Goal: Navigation & Orientation: Find specific page/section

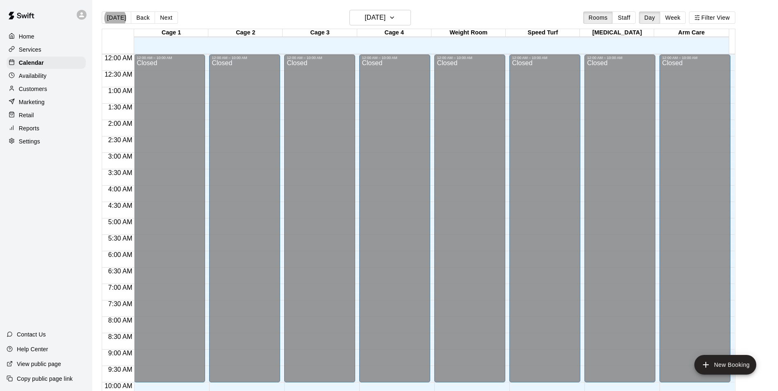
scroll to position [319, 0]
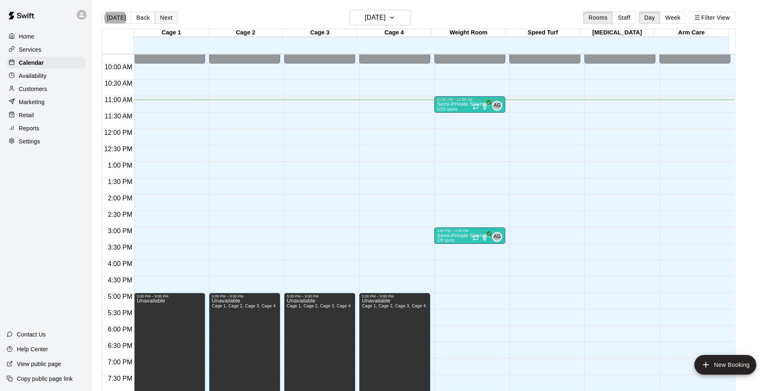
click at [167, 19] on button "Next" at bounding box center [166, 17] width 23 height 12
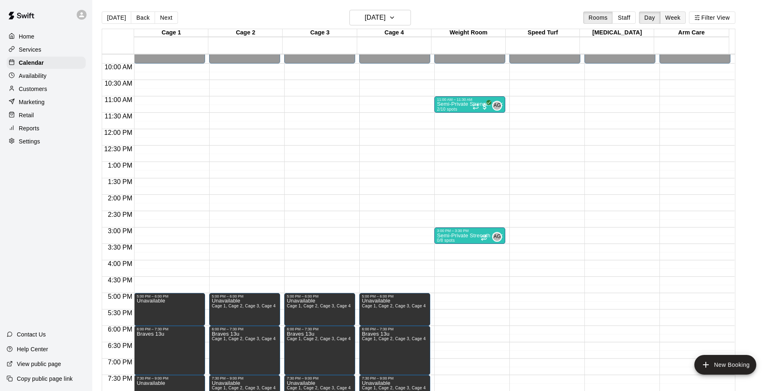
click at [679, 14] on button "Week" at bounding box center [673, 17] width 26 height 12
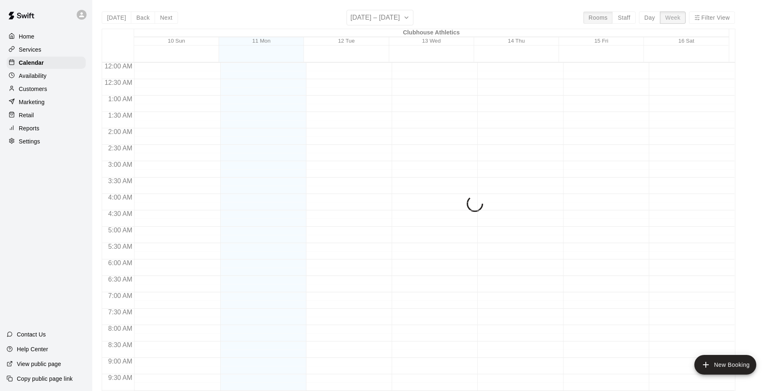
scroll to position [365, 0]
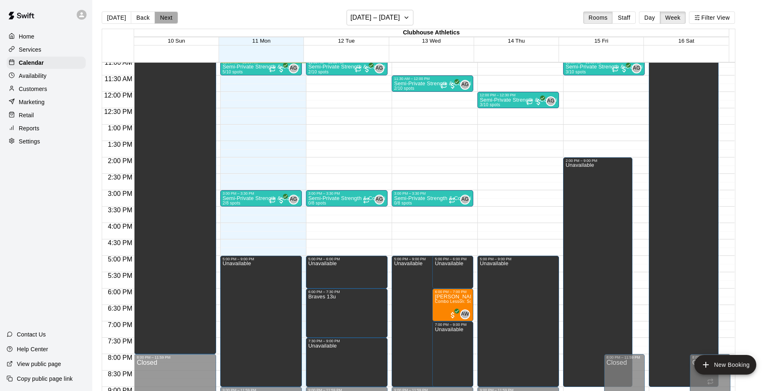
click at [166, 16] on button "Next" at bounding box center [166, 17] width 23 height 12
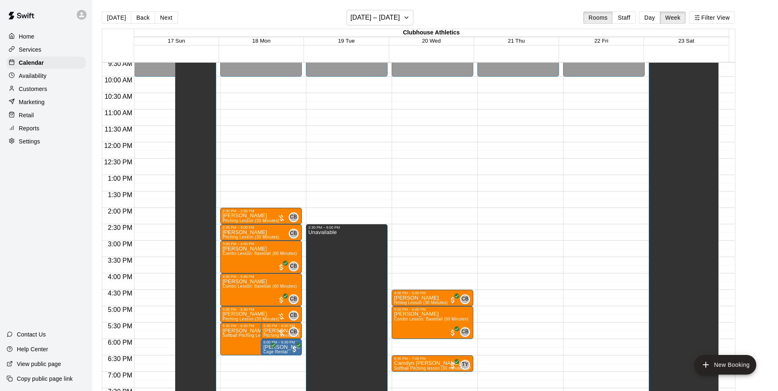
scroll to position [324, 0]
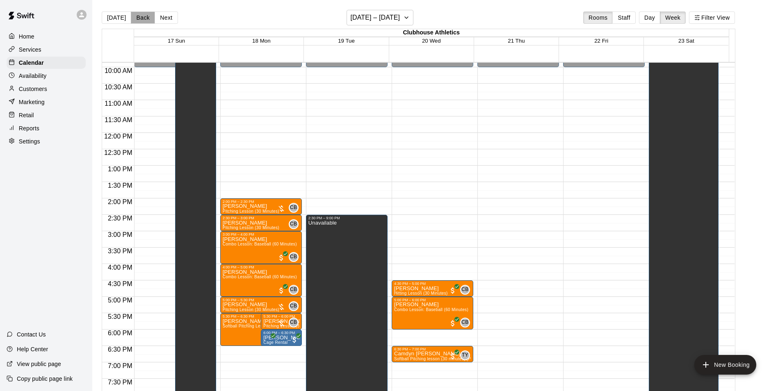
click at [142, 15] on button "Back" at bounding box center [143, 17] width 24 height 12
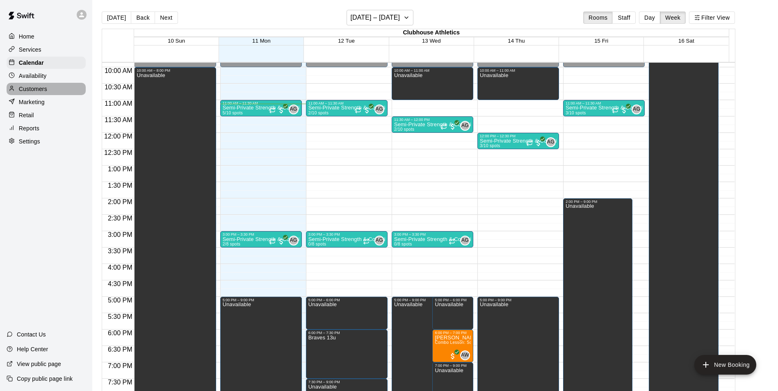
click at [57, 88] on div "Customers" at bounding box center [46, 89] width 79 height 12
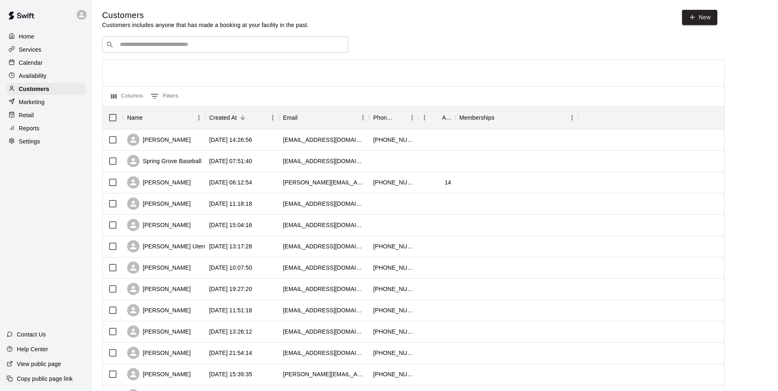
click at [43, 62] on div "Calendar" at bounding box center [46, 63] width 79 height 12
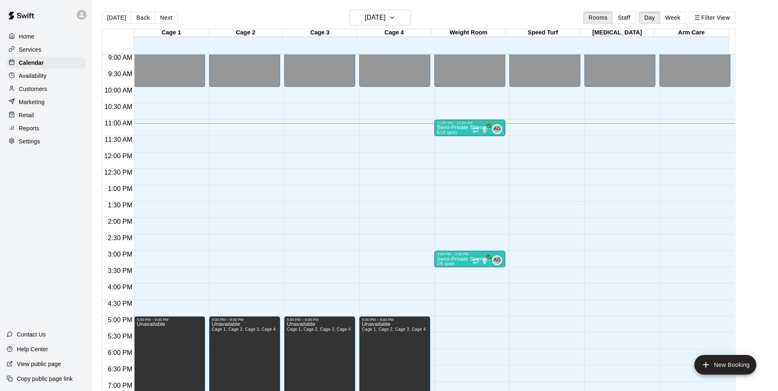
scroll to position [283, 0]
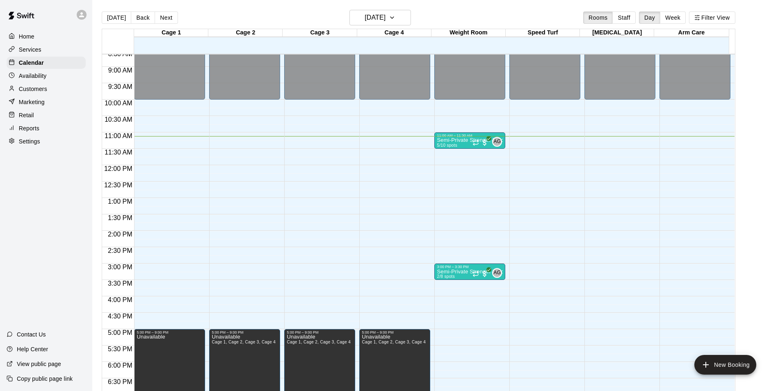
click at [48, 46] on div "Services" at bounding box center [46, 49] width 79 height 12
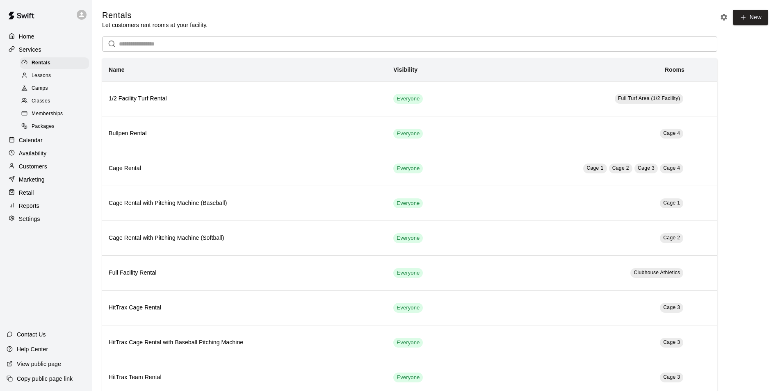
click at [57, 126] on div "Packages" at bounding box center [54, 126] width 69 height 11
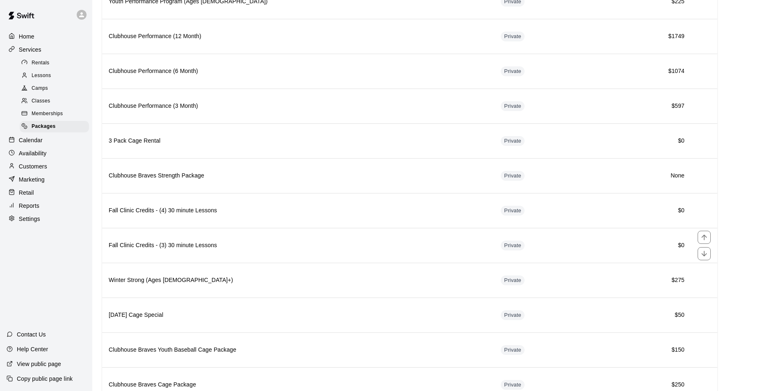
scroll to position [301, 0]
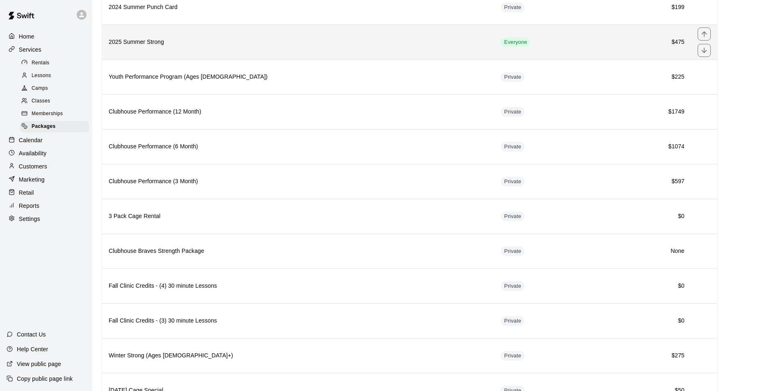
click at [287, 39] on h6 "2025 Summer Strong" at bounding box center [298, 42] width 379 height 9
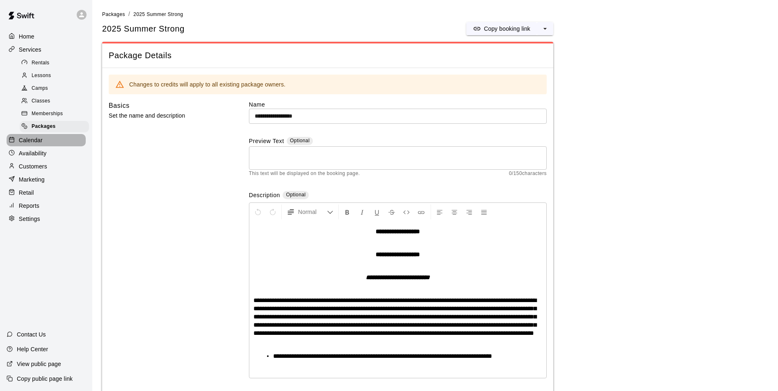
click at [58, 146] on div "Calendar" at bounding box center [46, 140] width 79 height 12
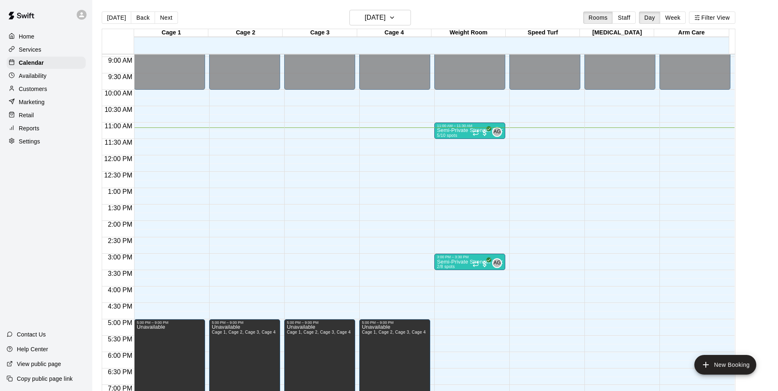
scroll to position [284, 0]
